Goal: Find specific page/section: Find specific page/section

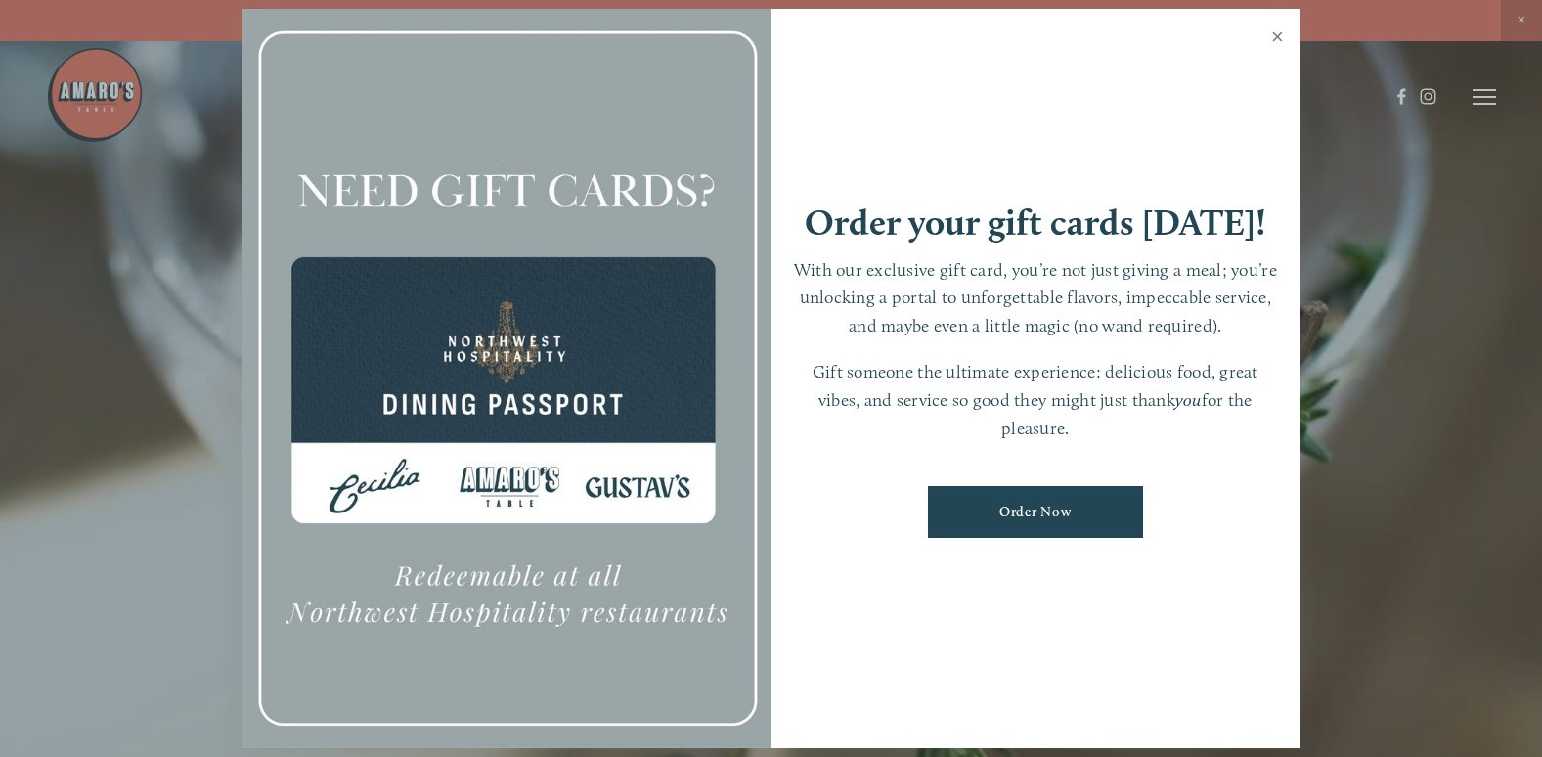
click at [1288, 39] on link "Close" at bounding box center [1278, 39] width 38 height 55
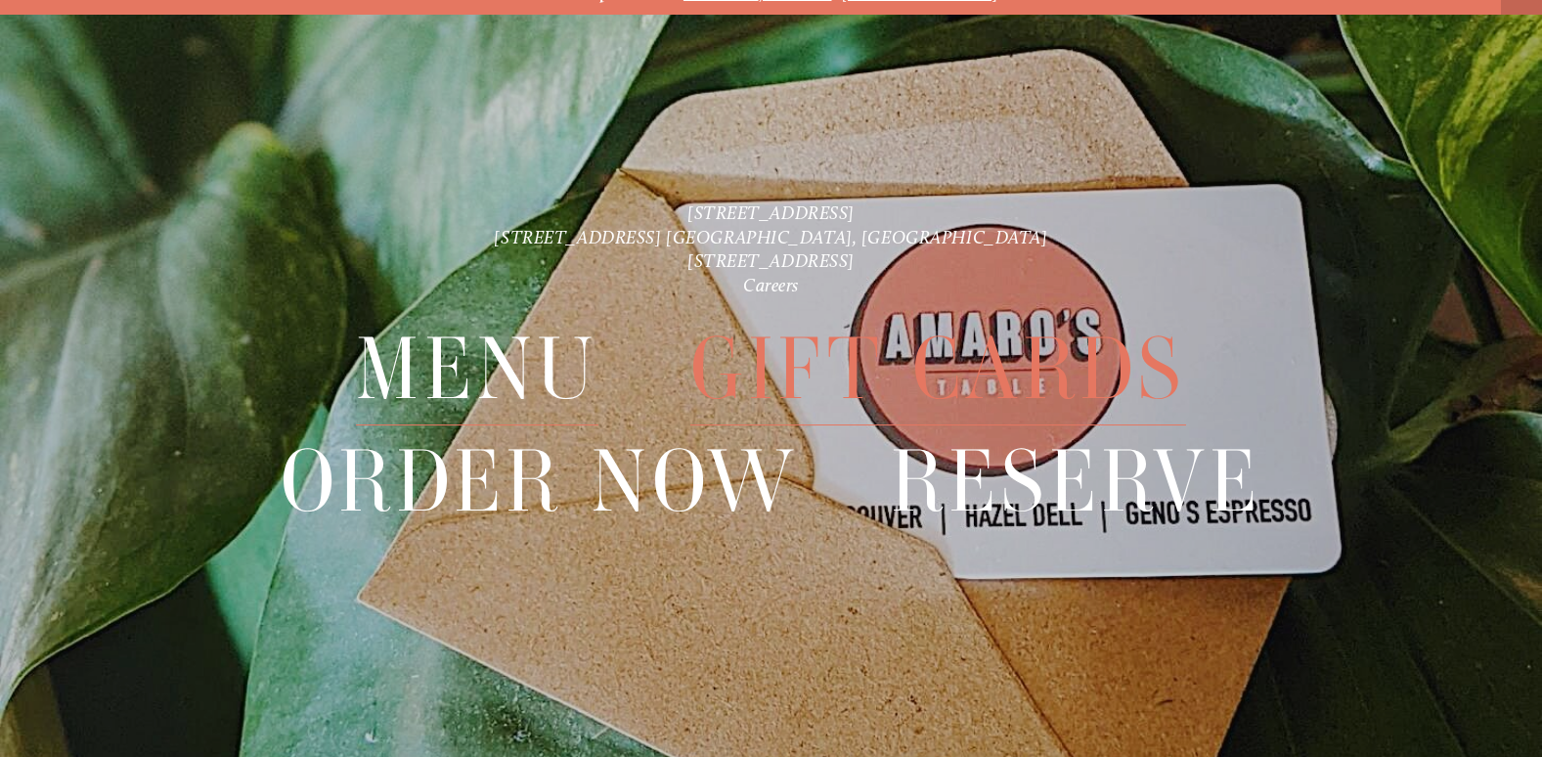
scroll to position [41, 0]
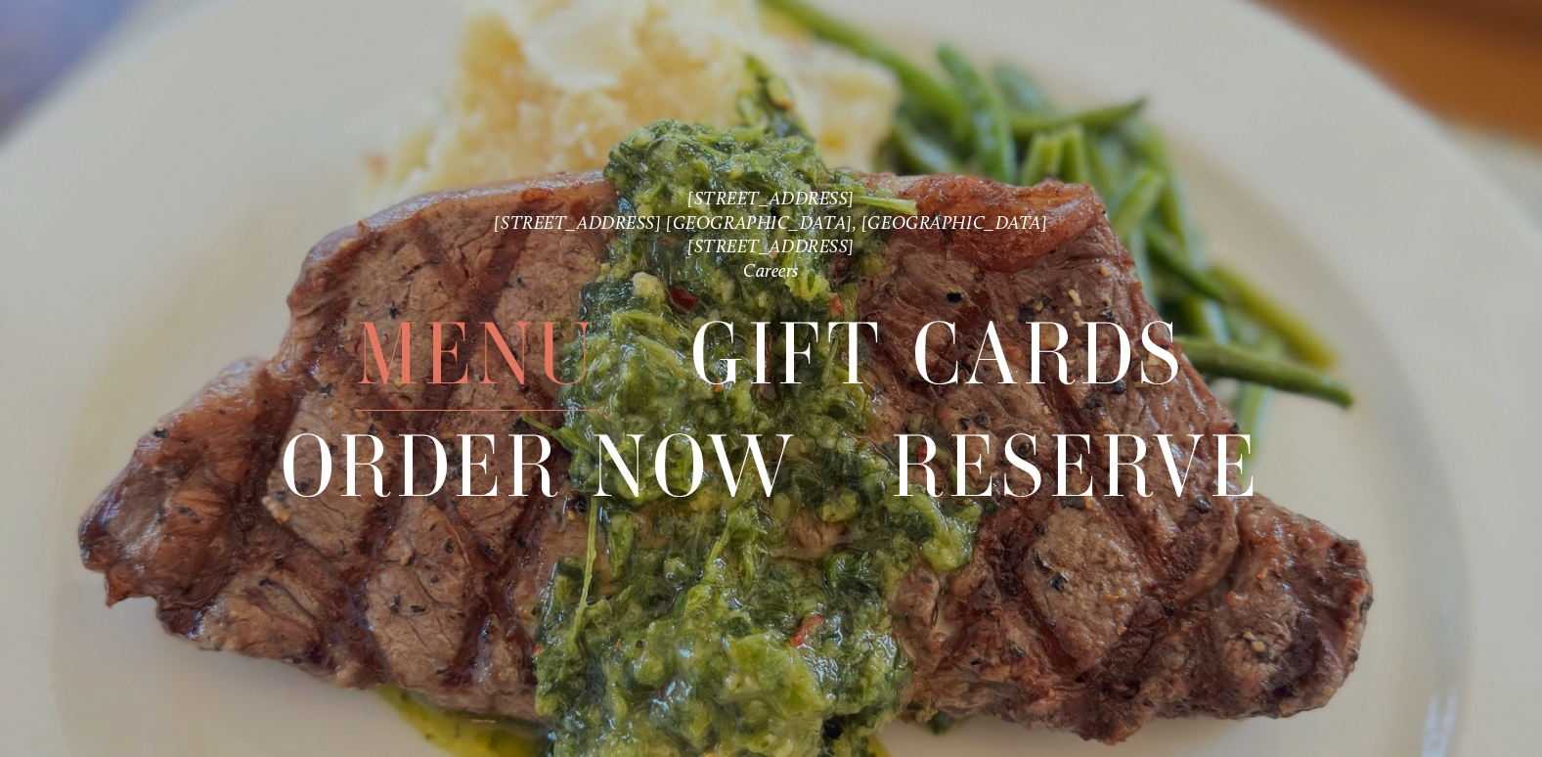
click at [484, 359] on span "Menu" at bounding box center [477, 354] width 243 height 112
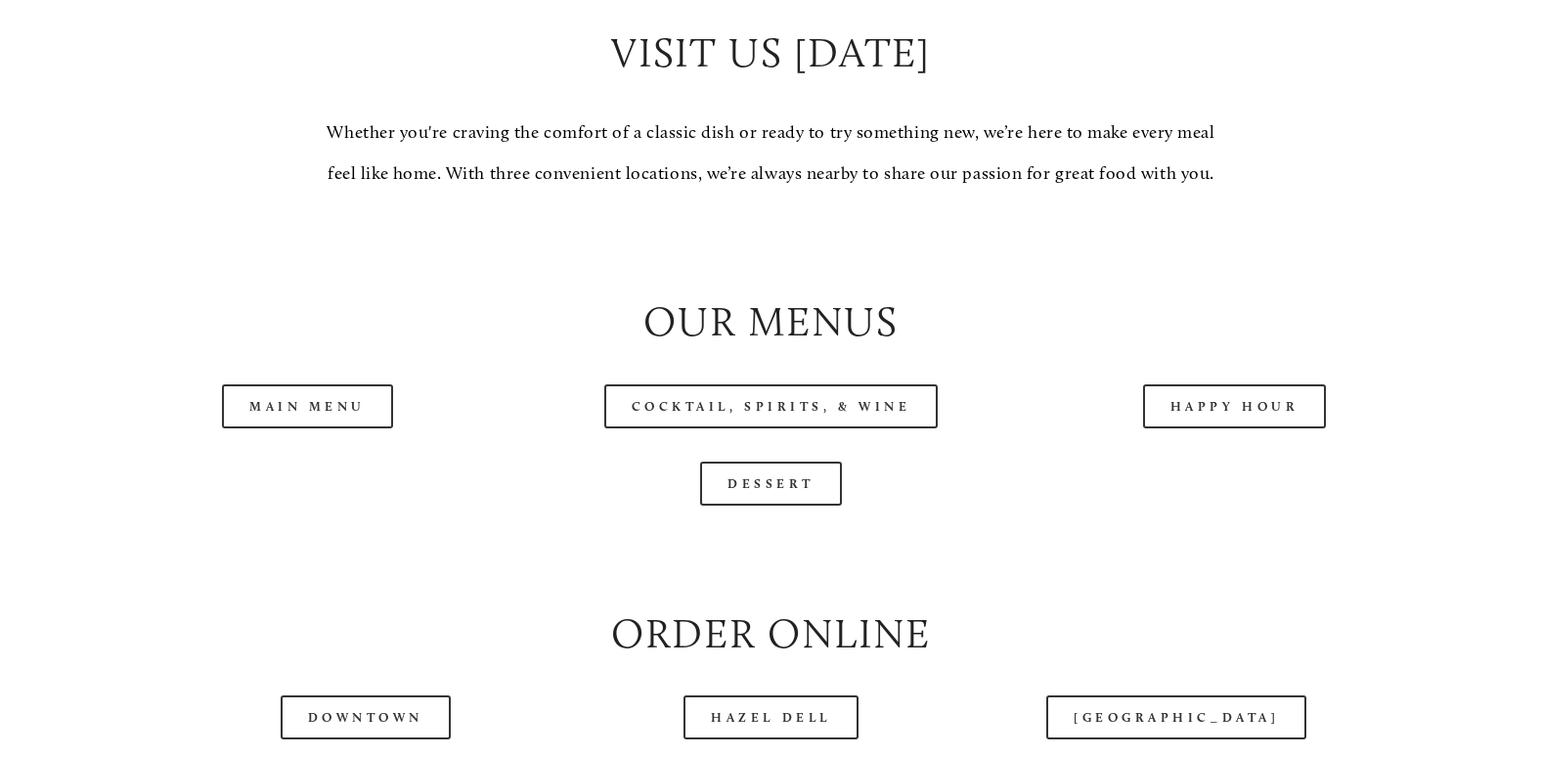
scroll to position [1956, 0]
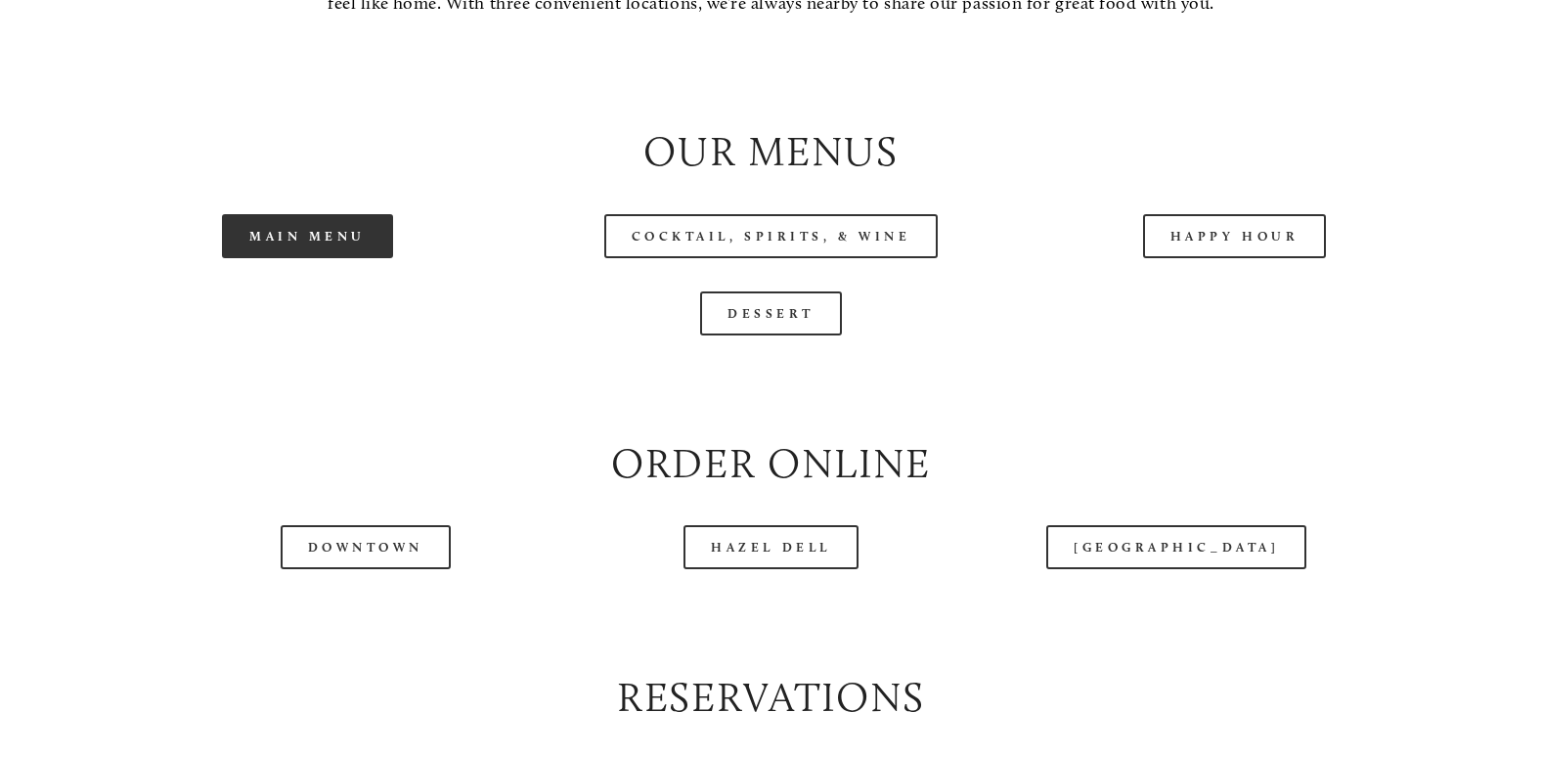
click at [361, 258] on link "Main Menu" at bounding box center [307, 236] width 171 height 44
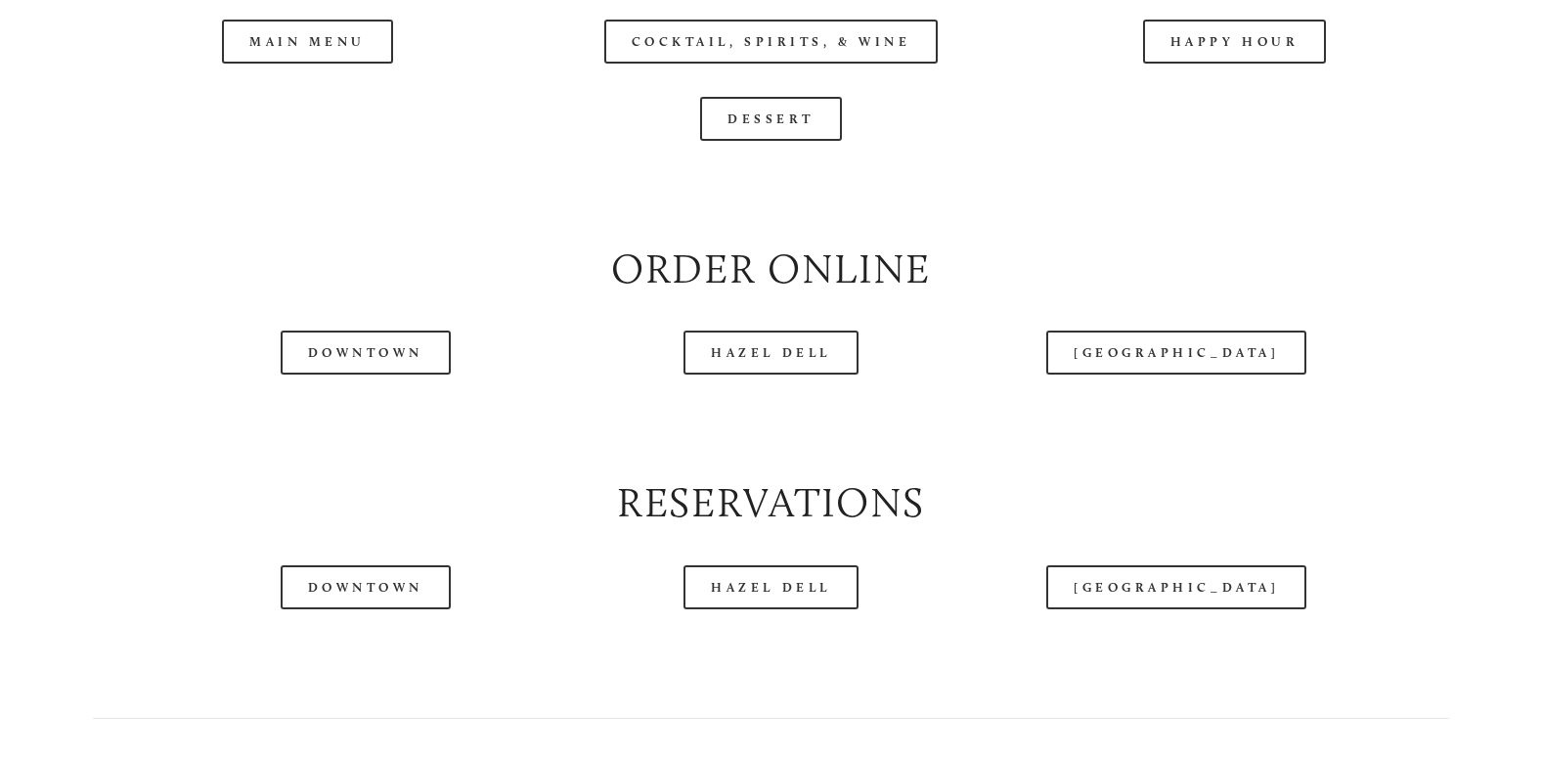
scroll to position [2151, 0]
click at [417, 374] on link "Downtown" at bounding box center [366, 352] width 170 height 44
